Goal: Task Accomplishment & Management: Use online tool/utility

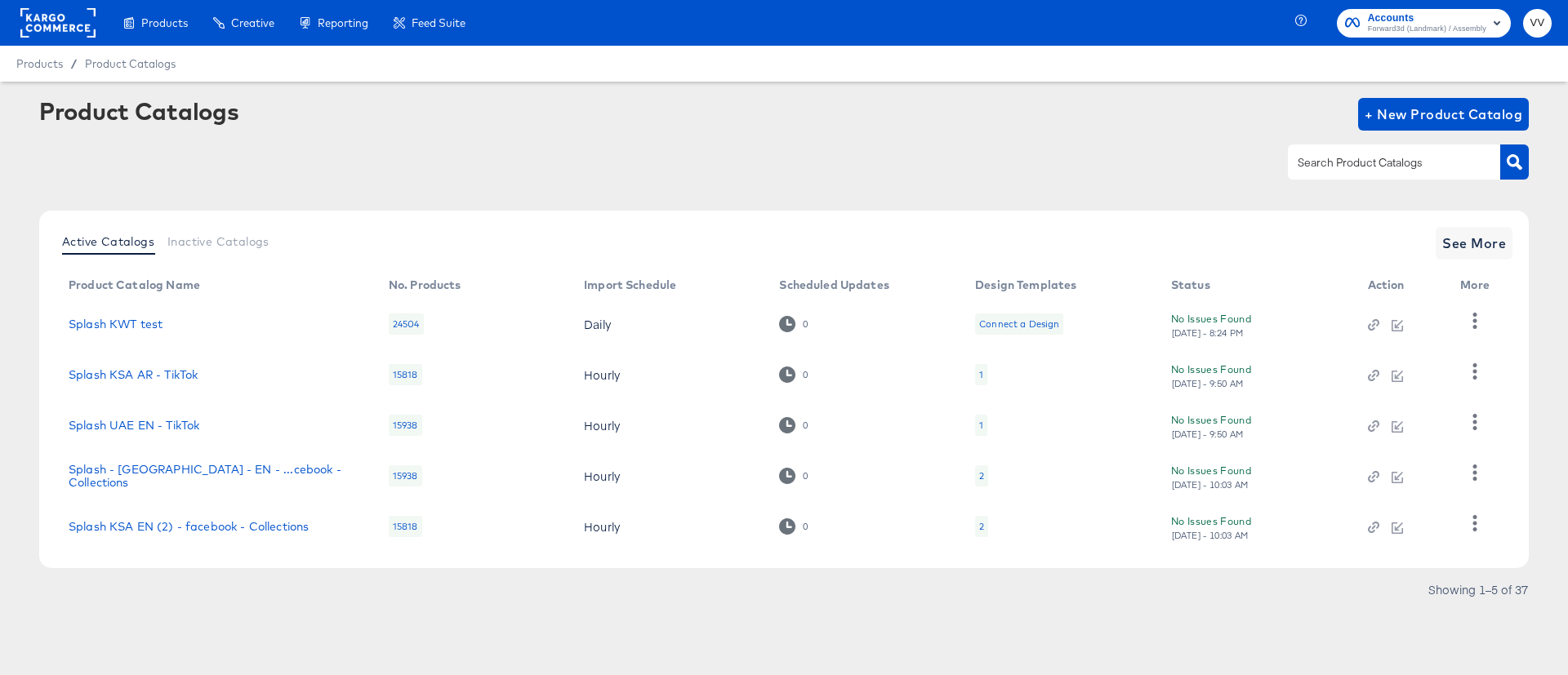
click at [55, 24] on rect at bounding box center [58, 23] width 75 height 30
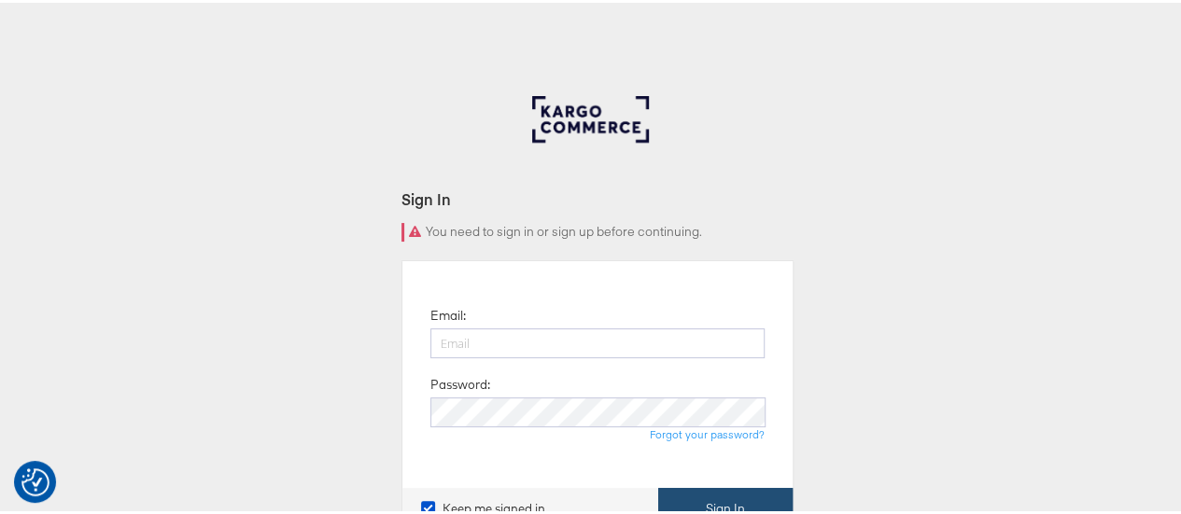
type input "Vipin.Venugopalan@forwardpmx.com"
click at [709, 491] on button "Sign In" at bounding box center [725, 507] width 134 height 42
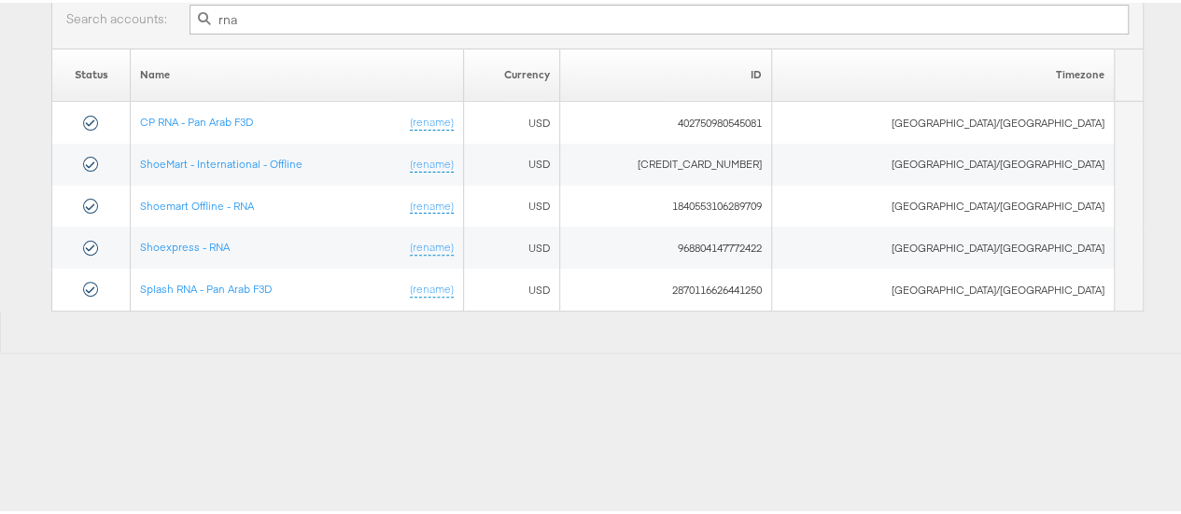
scroll to position [200, 0]
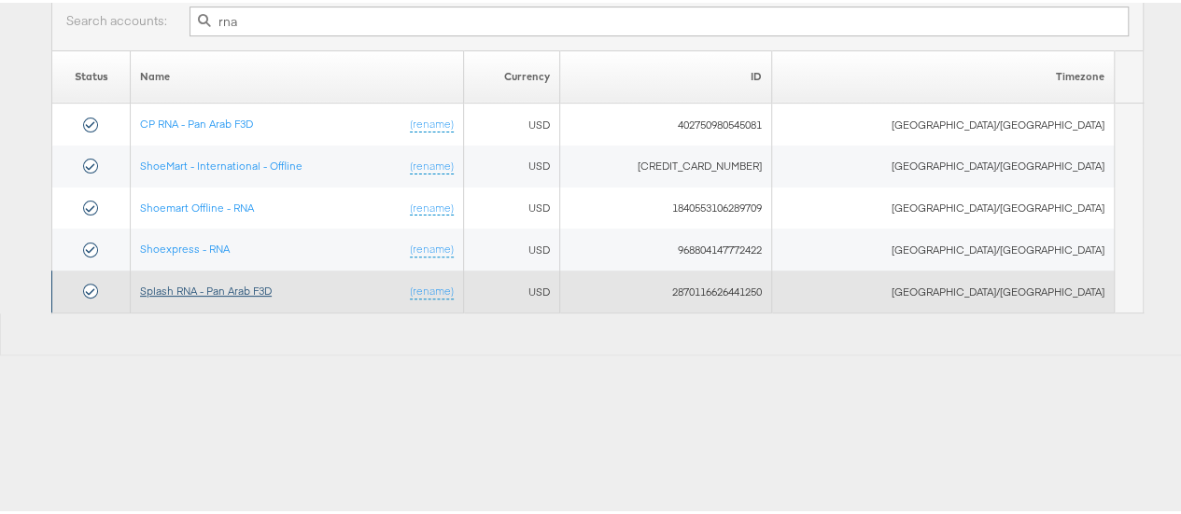
type input "rna"
click at [272, 281] on link "Splash RNA - Pan Arab F3D" at bounding box center [206, 288] width 132 height 14
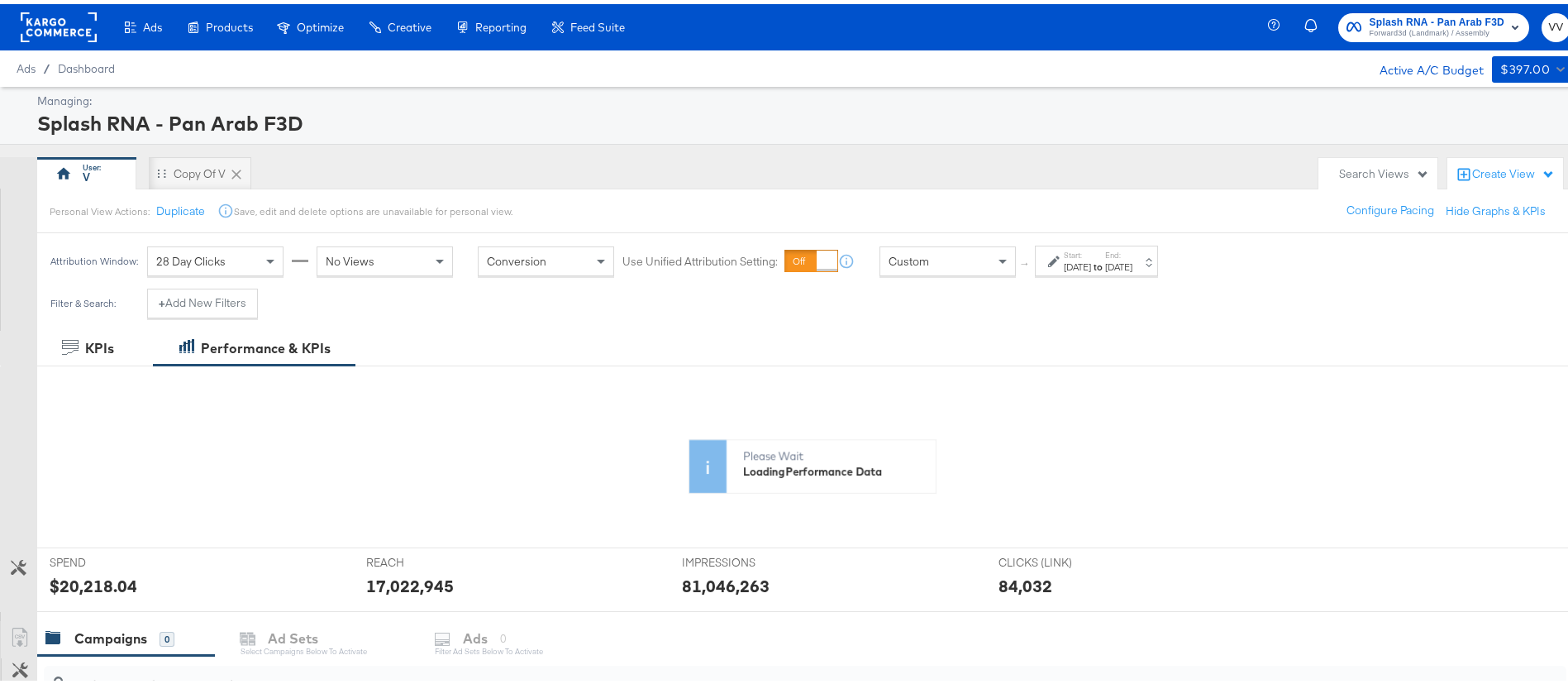
click at [403, 256] on div "No Views" at bounding box center [385, 258] width 135 height 28
click at [1126, 253] on div "Start: Jul 1st 2025 to End: Aug 19th 2025" at bounding box center [1098, 257] width 68 height 24
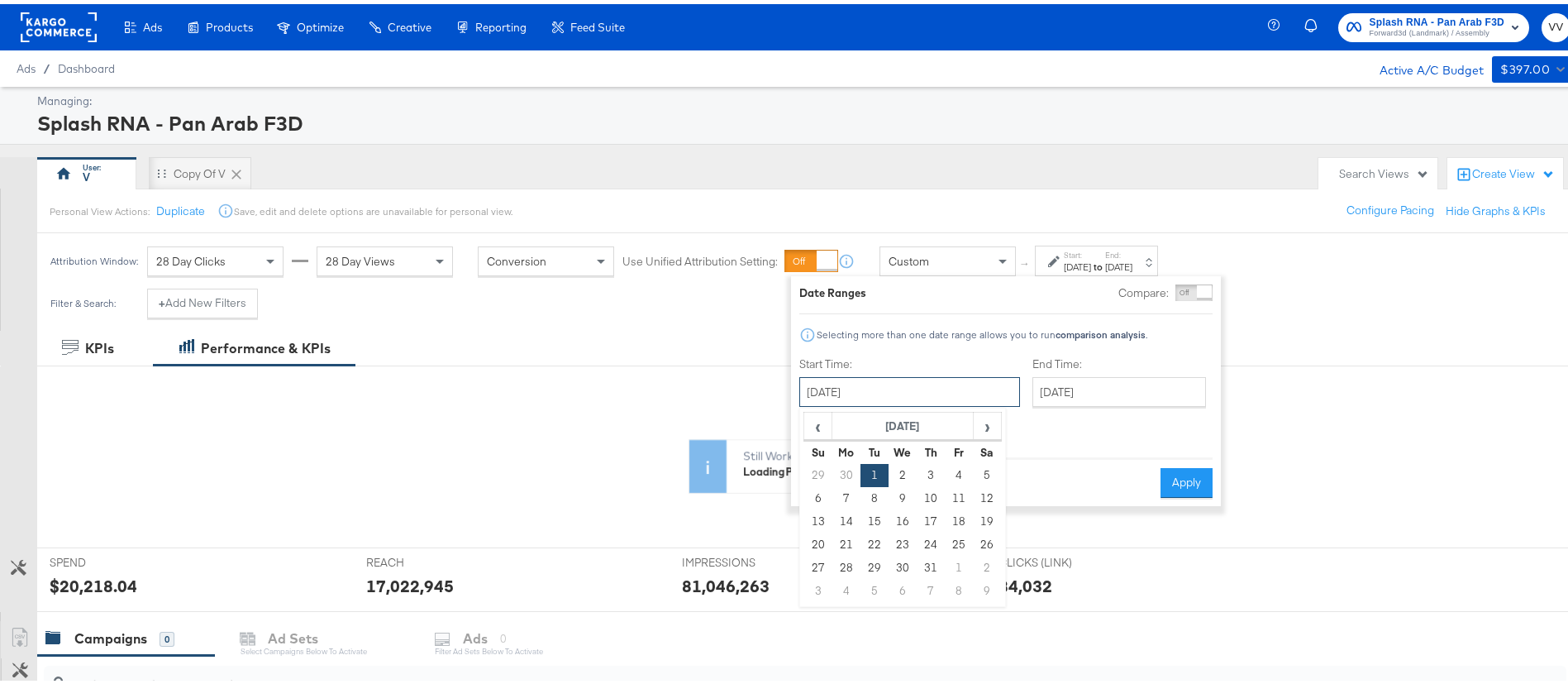
click at [934, 387] on input "July 1st 2025" at bounding box center [909, 388] width 220 height 30
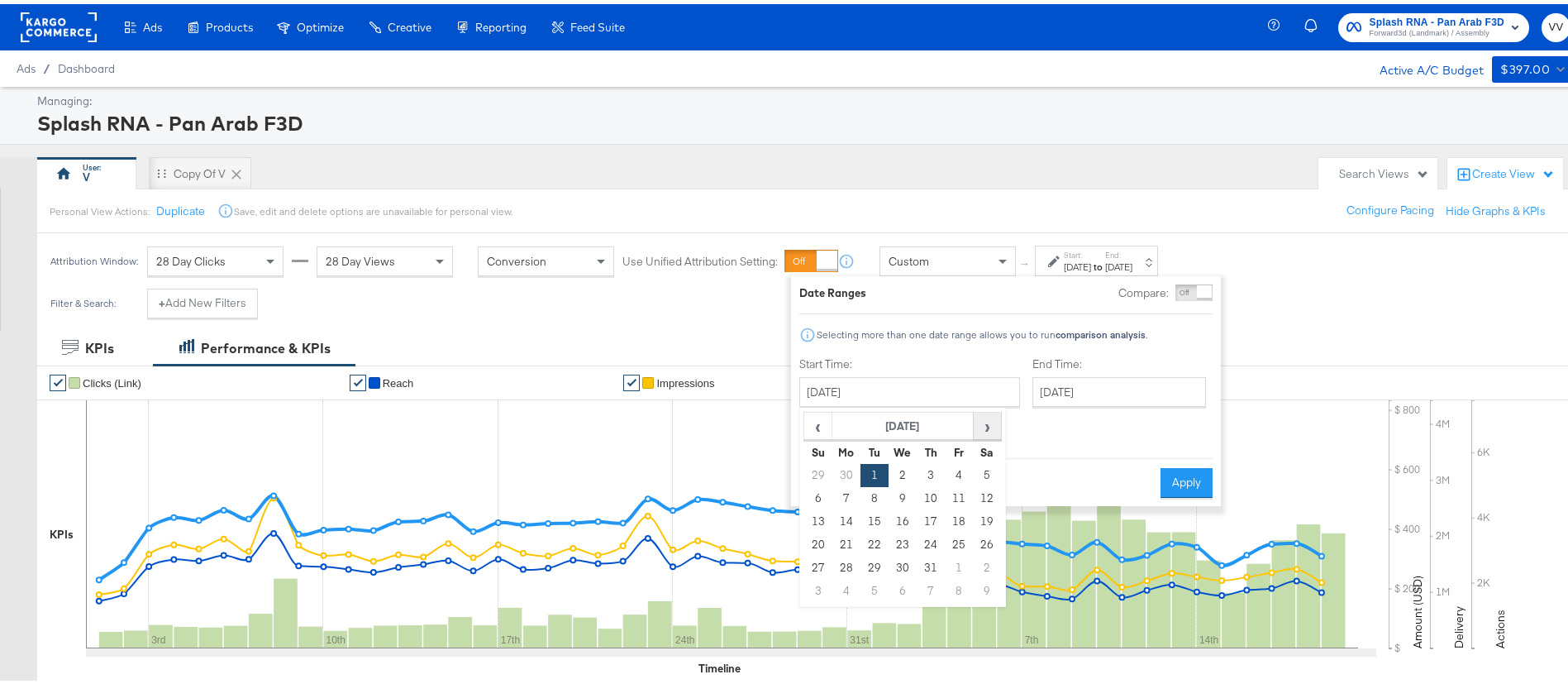
click at [983, 426] on span "›" at bounding box center [987, 422] width 26 height 25
click at [960, 469] on td "1" at bounding box center [959, 471] width 28 height 23
type input "August 1st 2025"
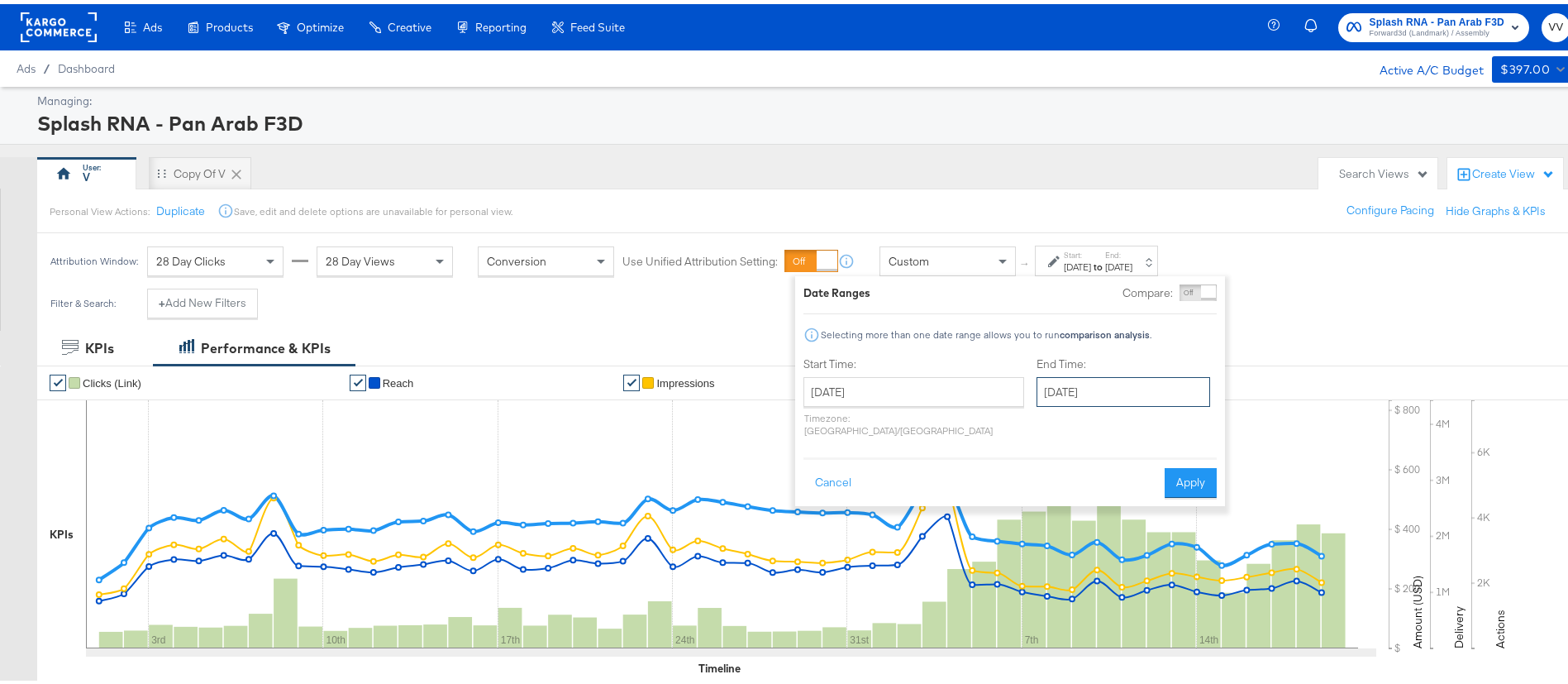
click at [1073, 381] on input "August 19th 2025" at bounding box center [1124, 388] width 174 height 30
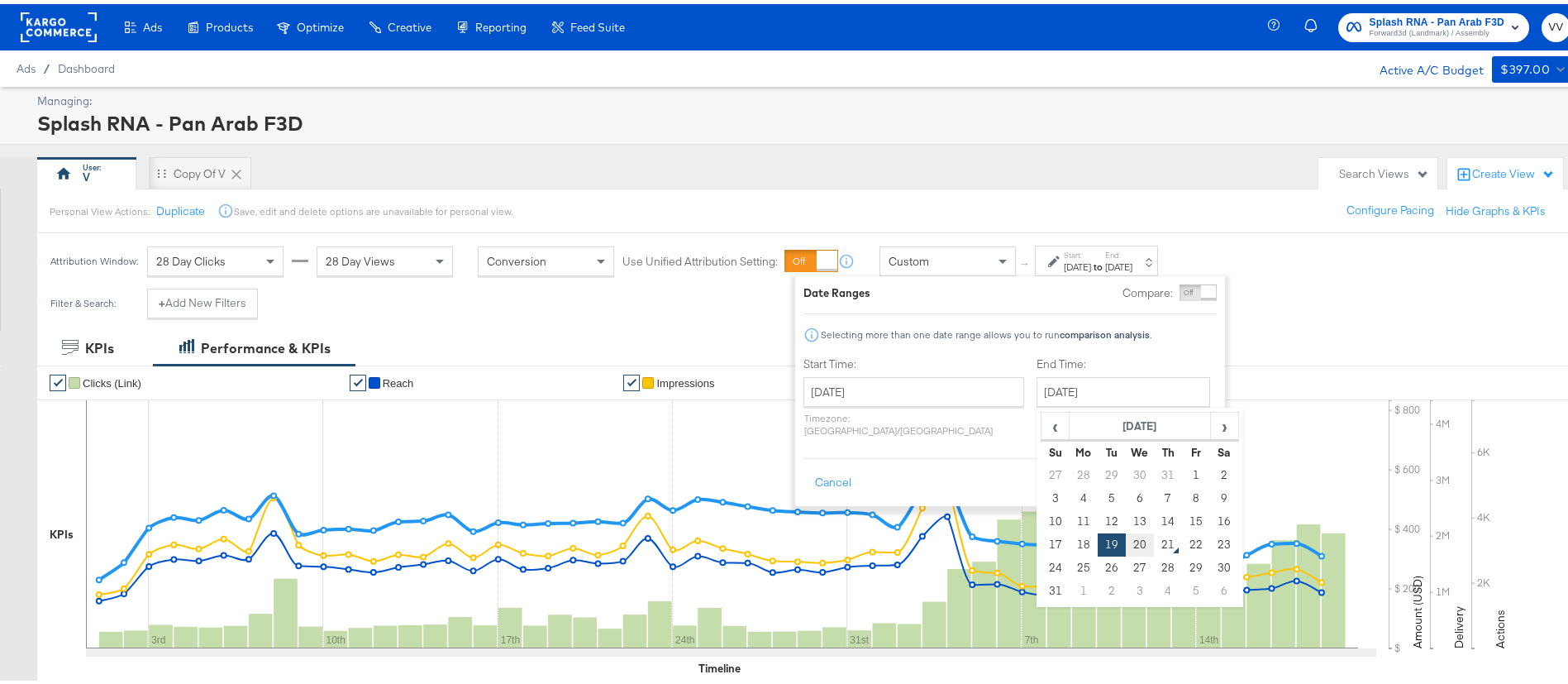
click at [1126, 541] on td "20" at bounding box center [1140, 541] width 28 height 23
type input "August 20th 2025"
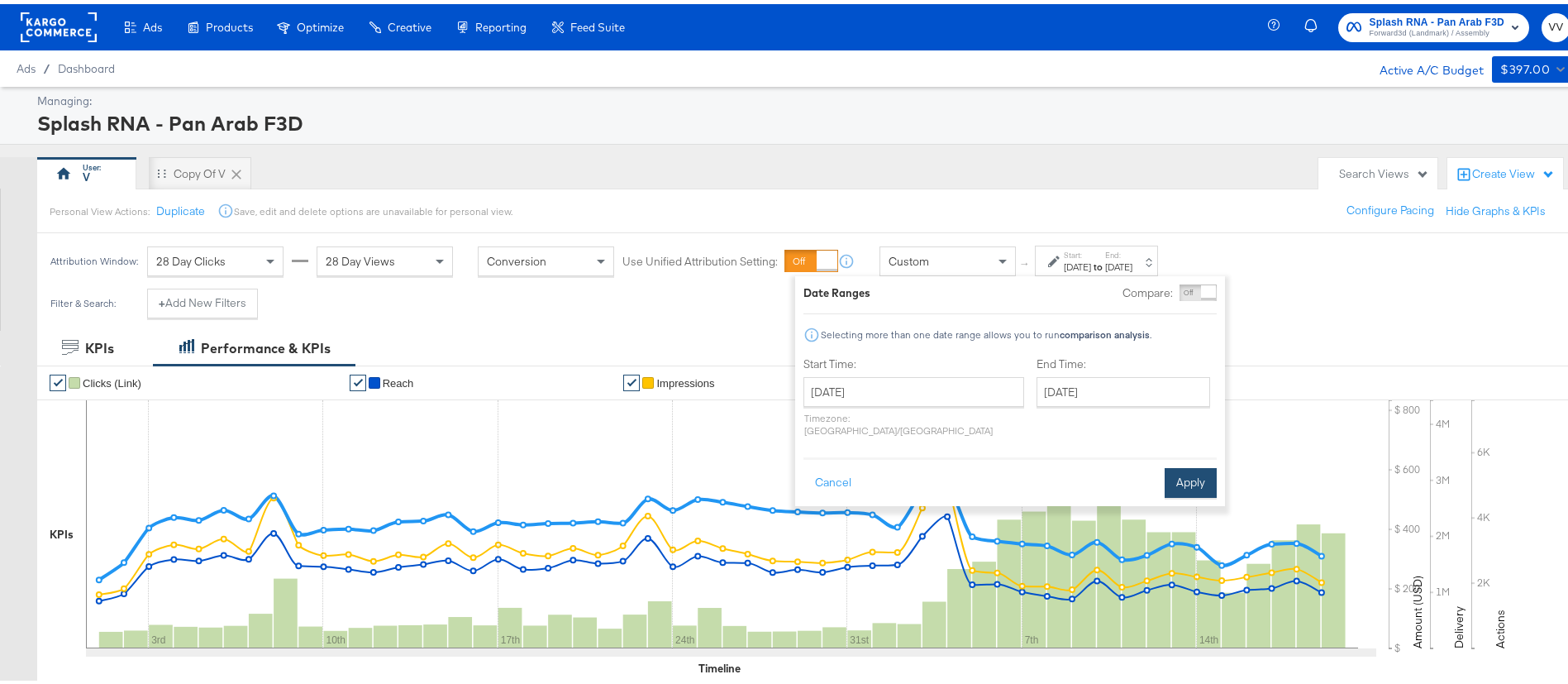
click at [1195, 470] on button "Apply" at bounding box center [1191, 479] width 52 height 30
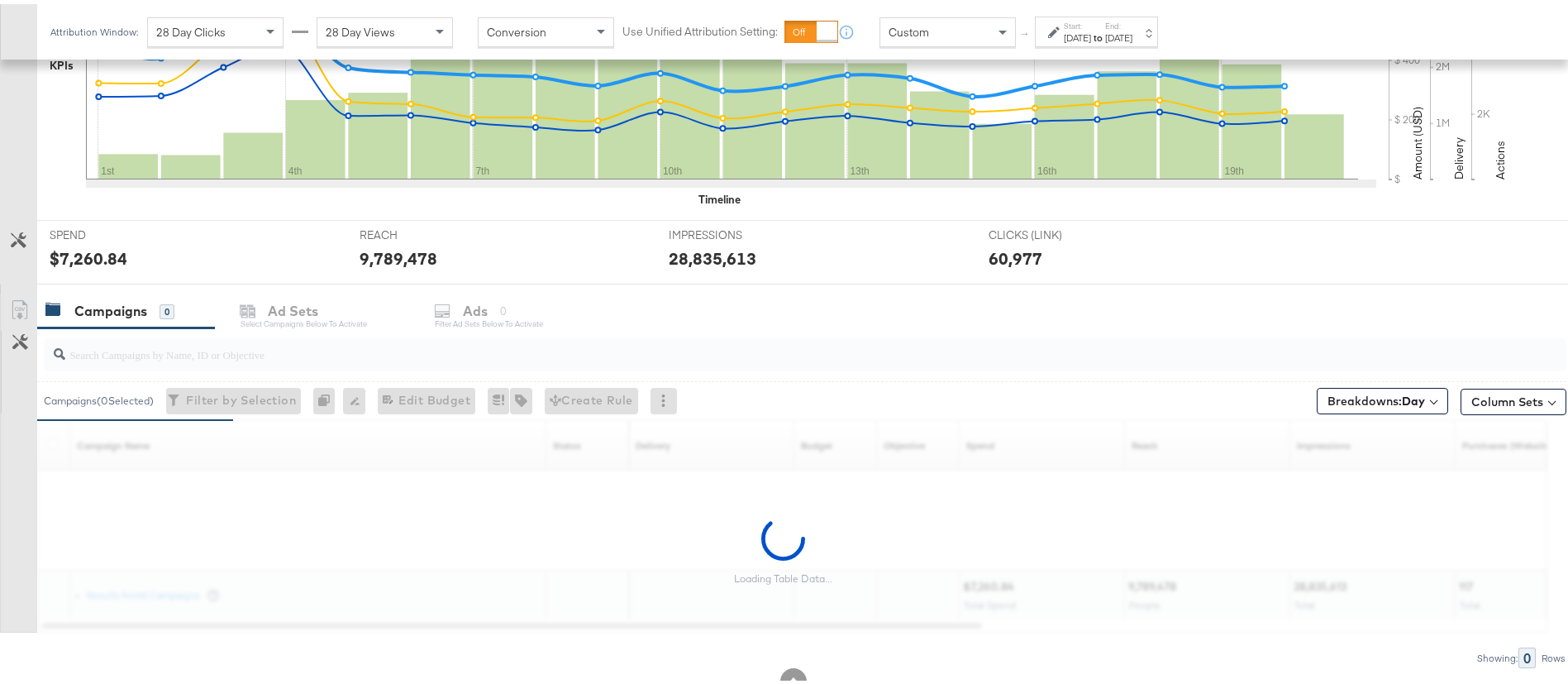
scroll to position [522, 0]
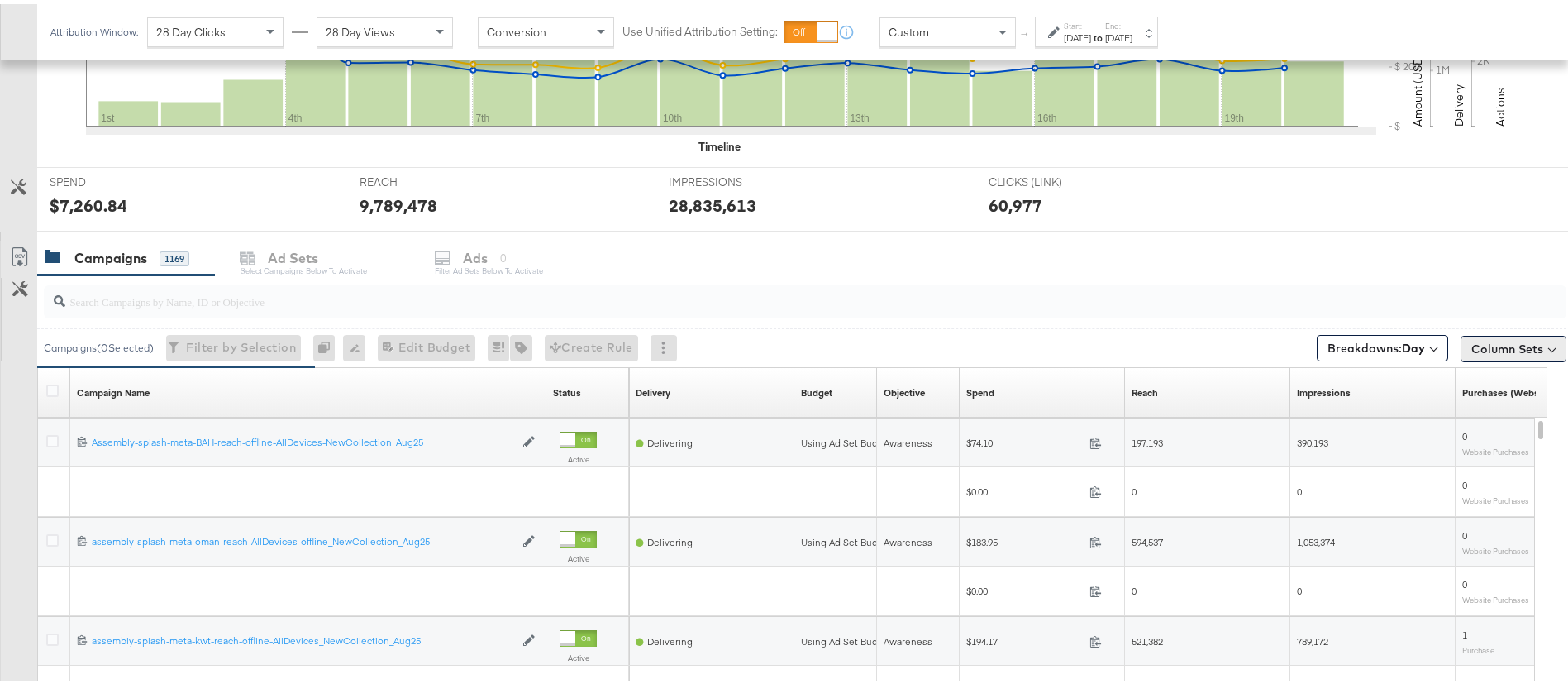
click at [1479, 353] on button "Column Sets" at bounding box center [1514, 345] width 106 height 27
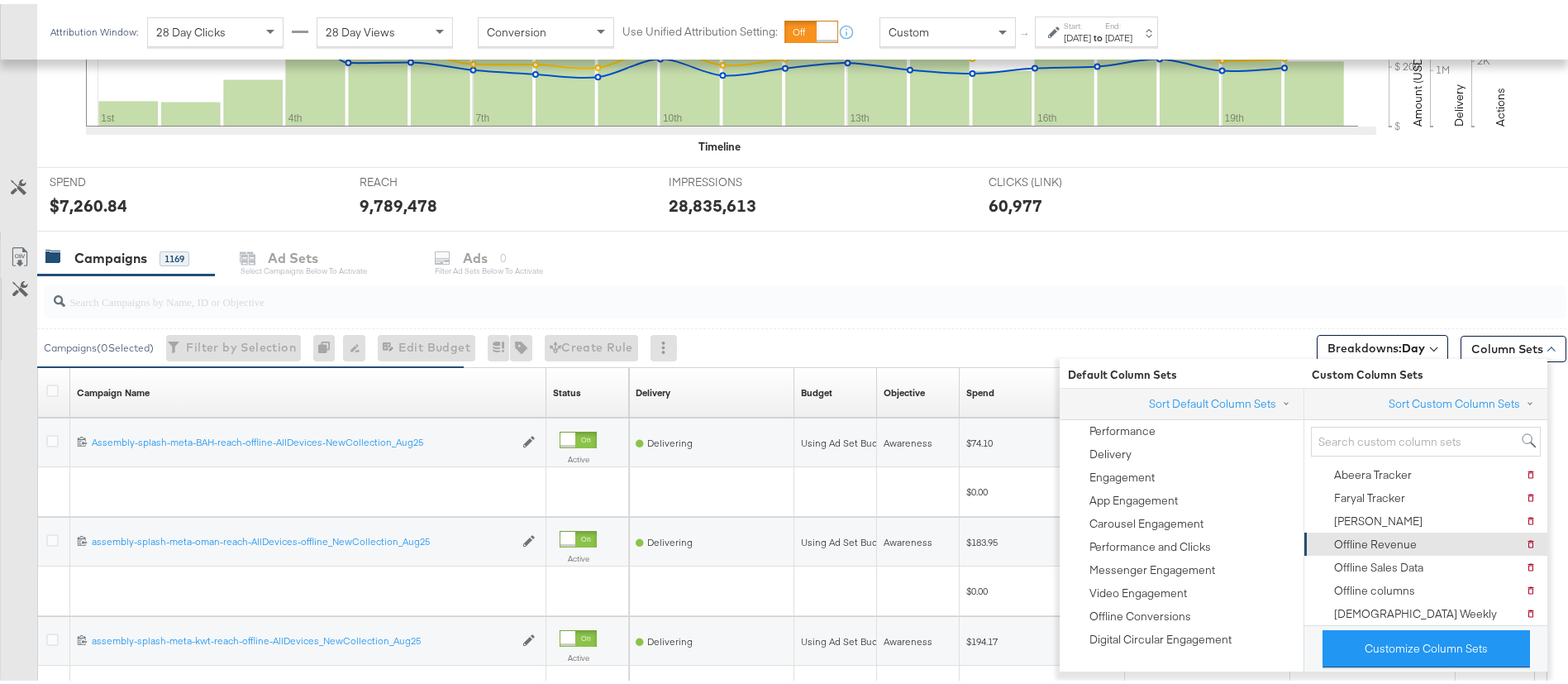
click at [1377, 535] on div "Offline Revenue" at bounding box center [1375, 540] width 82 height 16
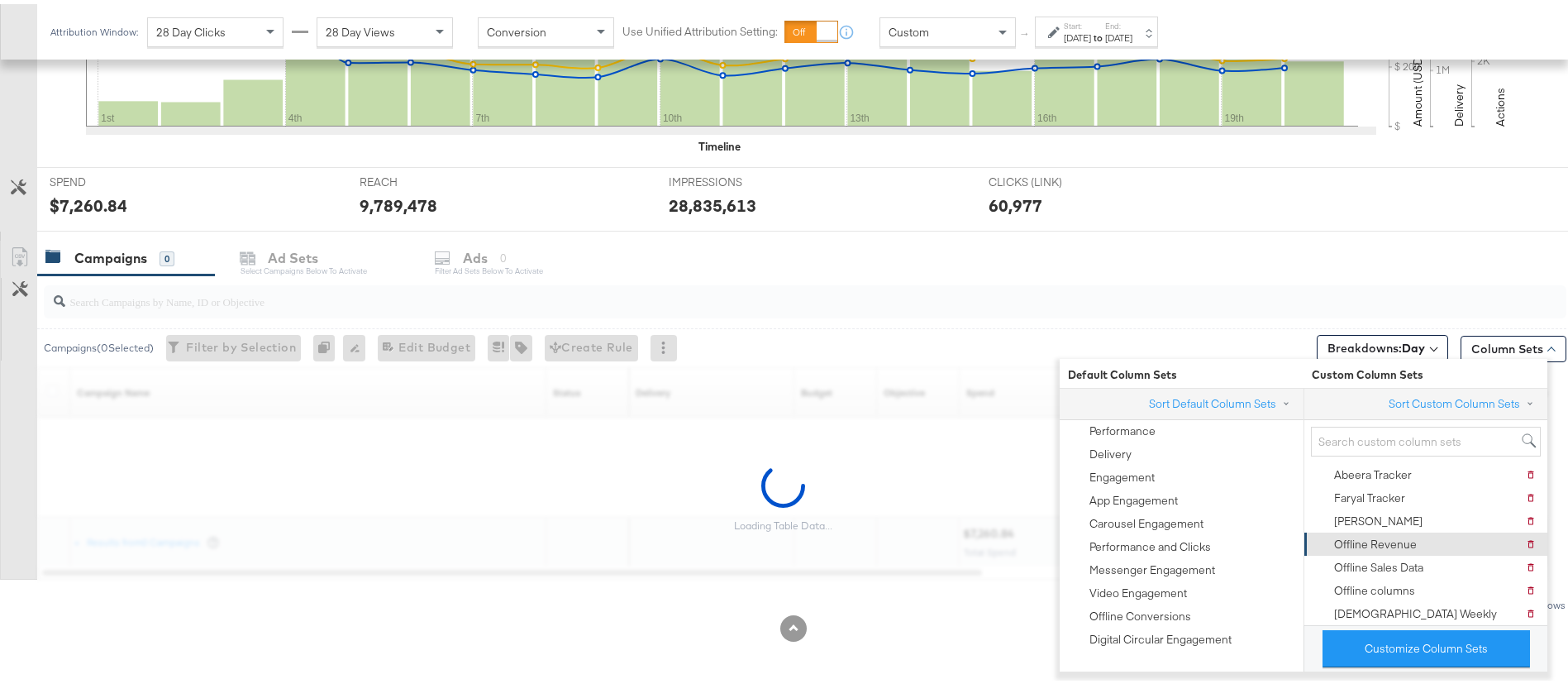
click at [1377, 535] on div "Offline Revenue" at bounding box center [1375, 540] width 82 height 16
click at [952, 340] on div "Campaigns ( 0 Selected) Filter by Selection Filter 0 campaigns 0 Rename 0 campa…" at bounding box center [801, 344] width 1529 height 39
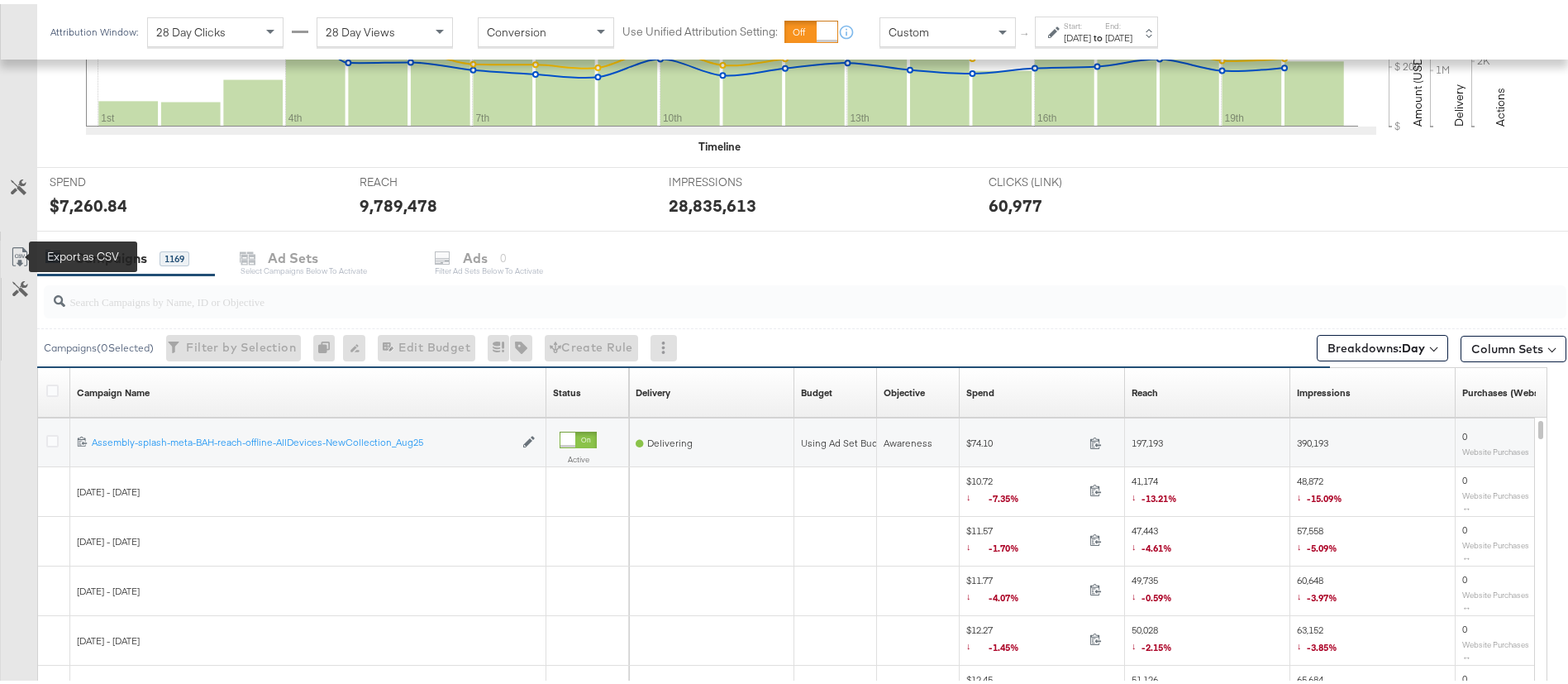
click at [19, 253] on icon at bounding box center [19, 256] width 10 height 12
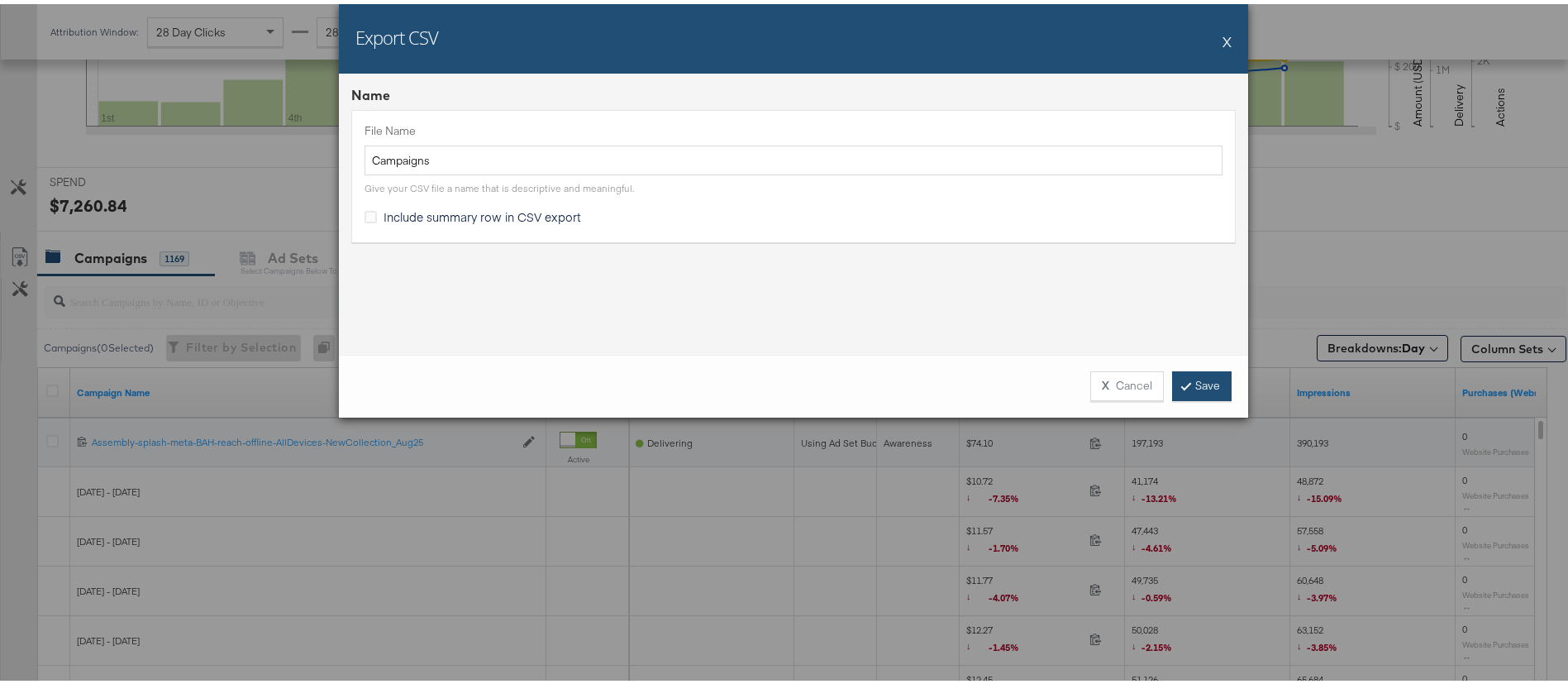
click at [1186, 374] on link "Save" at bounding box center [1201, 383] width 59 height 30
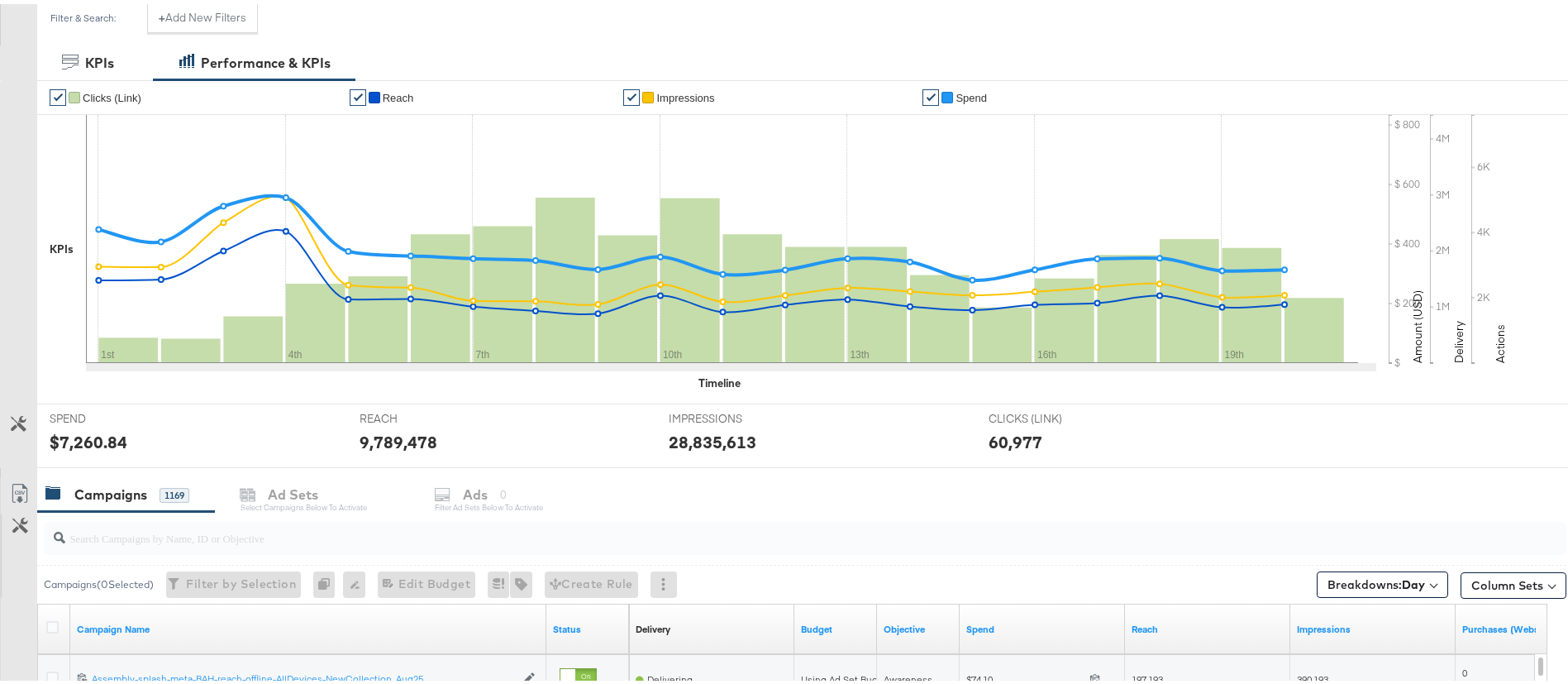
scroll to position [0, 0]
